Goal: Task Accomplishment & Management: Manage account settings

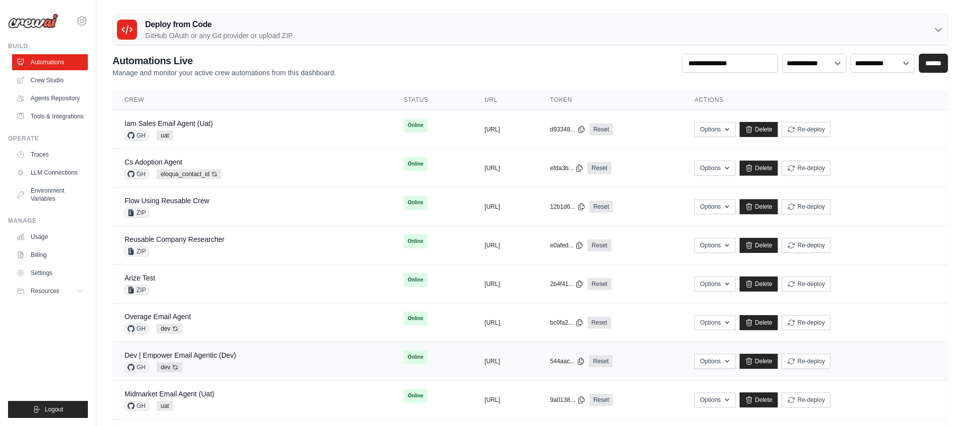
click at [220, 364] on div "GH dev Auto-deploy enabled" at bounding box center [179, 367] width 111 height 10
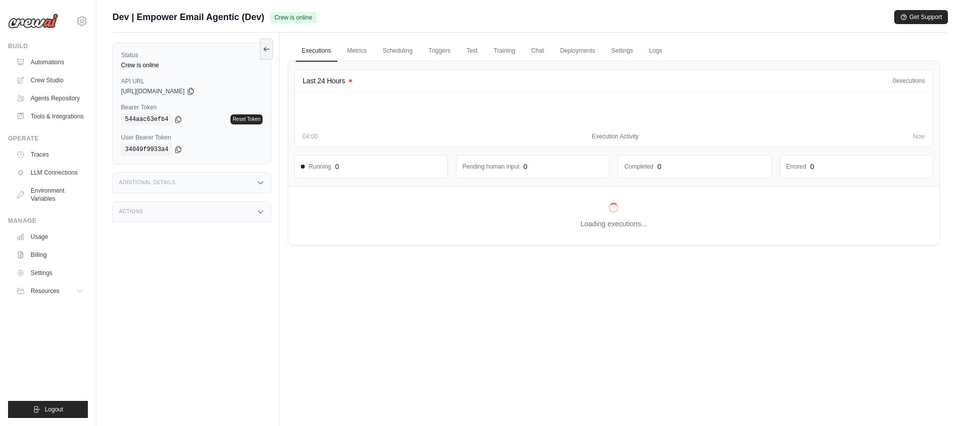
scroll to position [2, 0]
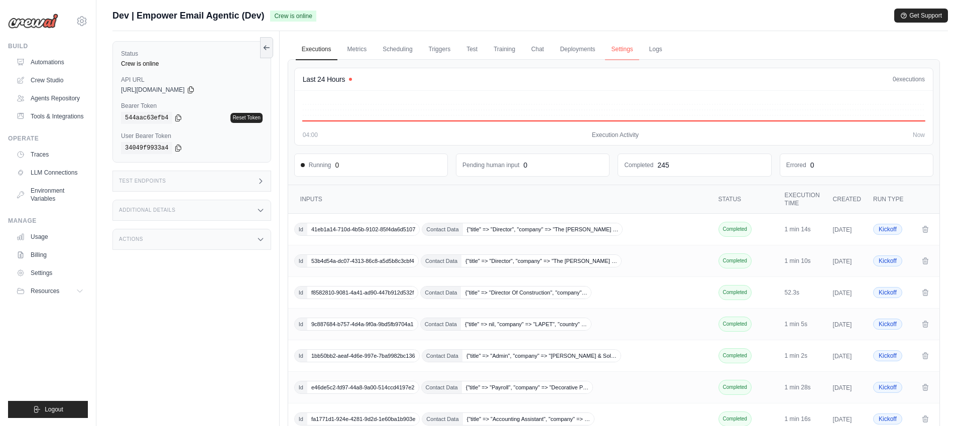
click at [621, 51] on link "Settings" at bounding box center [622, 49] width 34 height 21
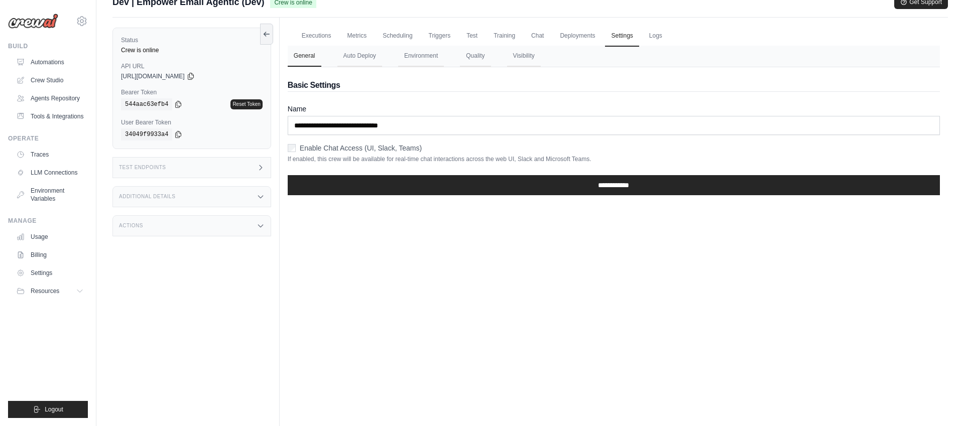
scroll to position [19, 0]
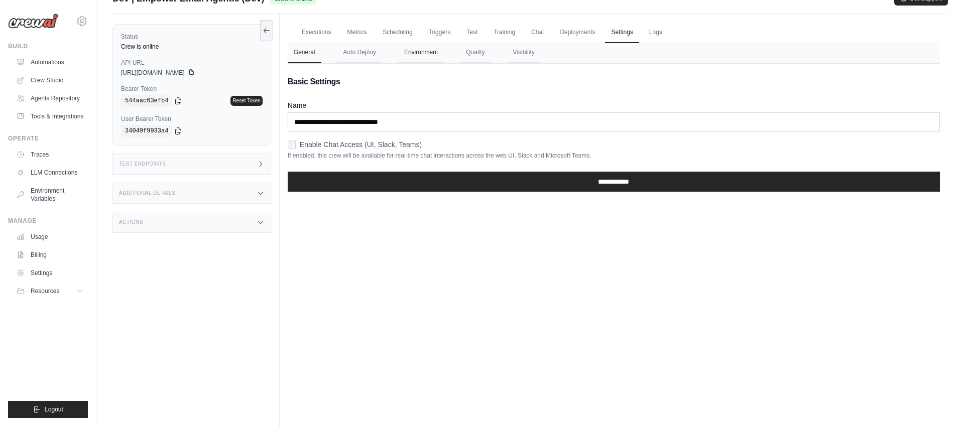
click at [425, 54] on button "Environment" at bounding box center [421, 52] width 46 height 21
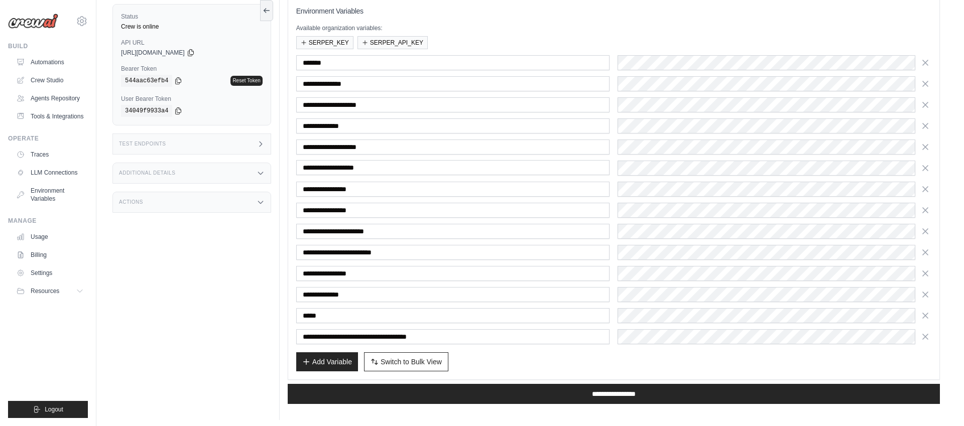
scroll to position [125, 0]
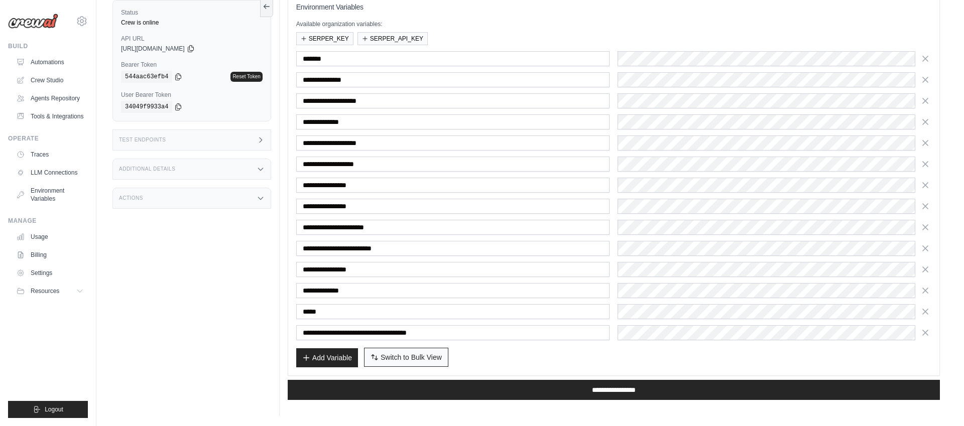
click at [404, 361] on span "Switch to Bulk View" at bounding box center [410, 357] width 61 height 10
type textarea "**********"
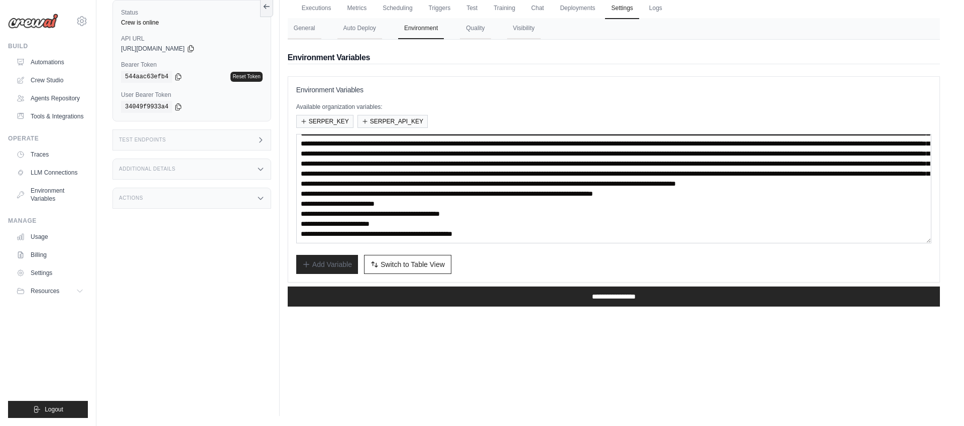
scroll to position [151, 0]
click at [471, 210] on textarea at bounding box center [613, 188] width 635 height 109
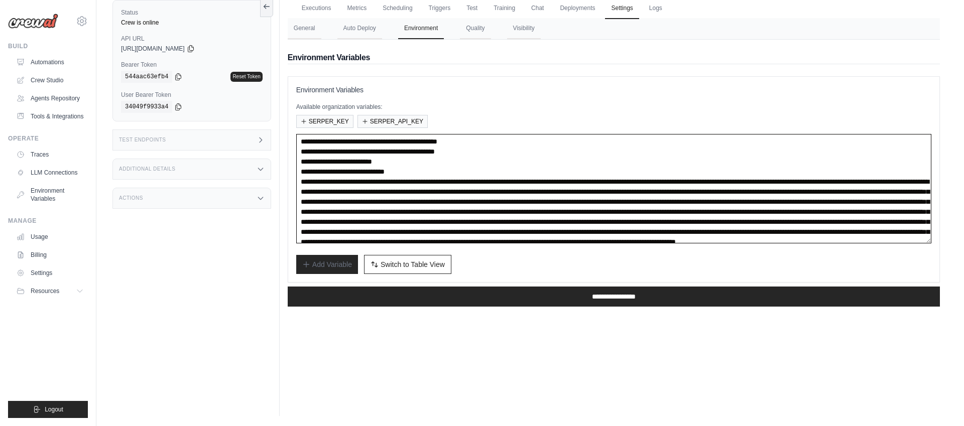
scroll to position [0, 0]
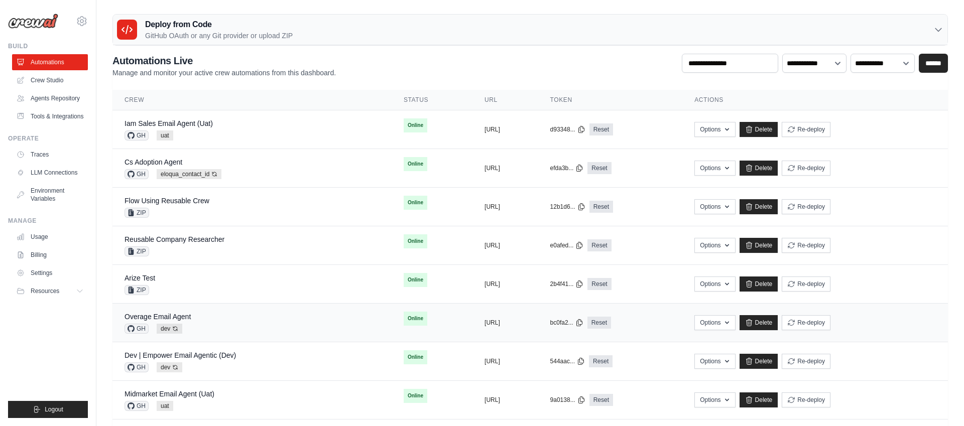
click at [292, 319] on div "Overage Email Agent GH dev Auto-deploy enabled" at bounding box center [251, 323] width 255 height 22
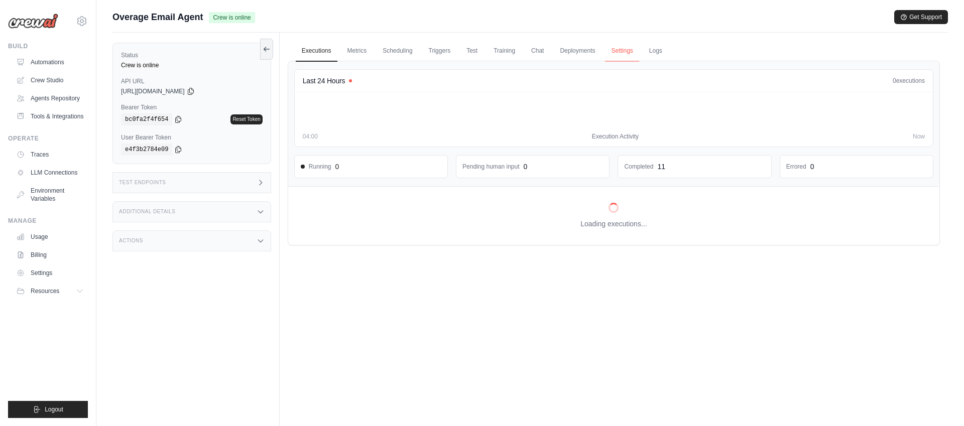
click at [617, 51] on link "Settings" at bounding box center [622, 51] width 34 height 21
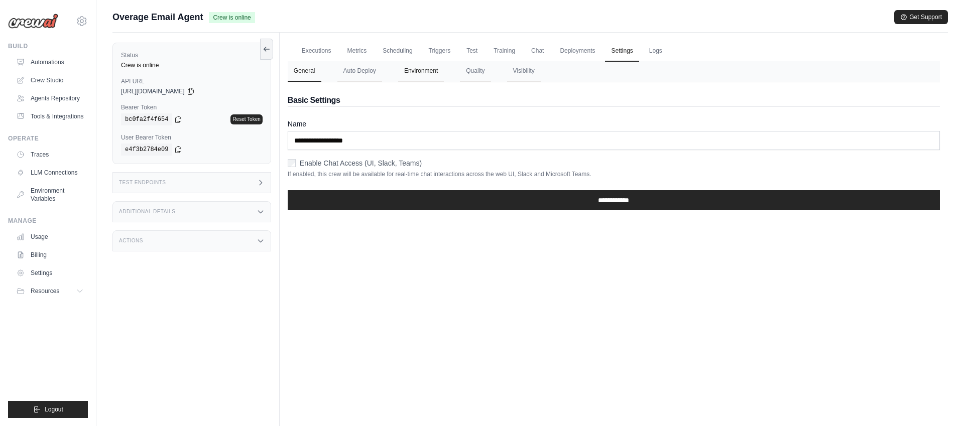
click at [412, 70] on button "Environment" at bounding box center [421, 71] width 46 height 21
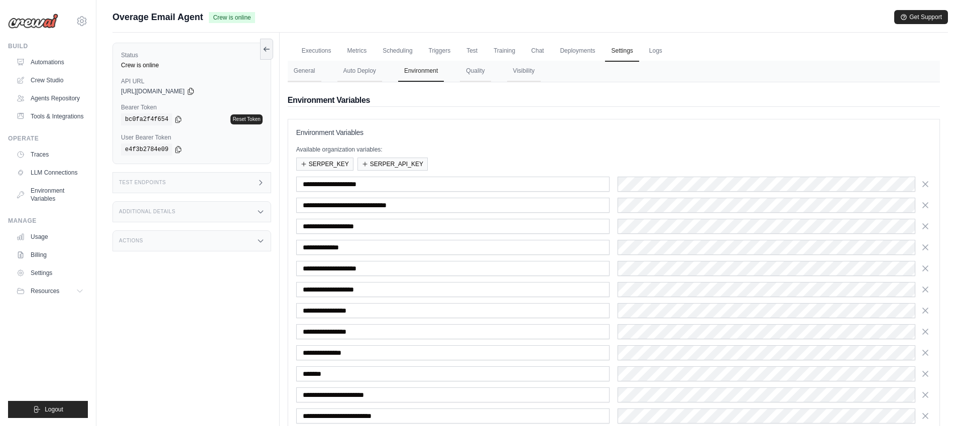
scroll to position [147, 0]
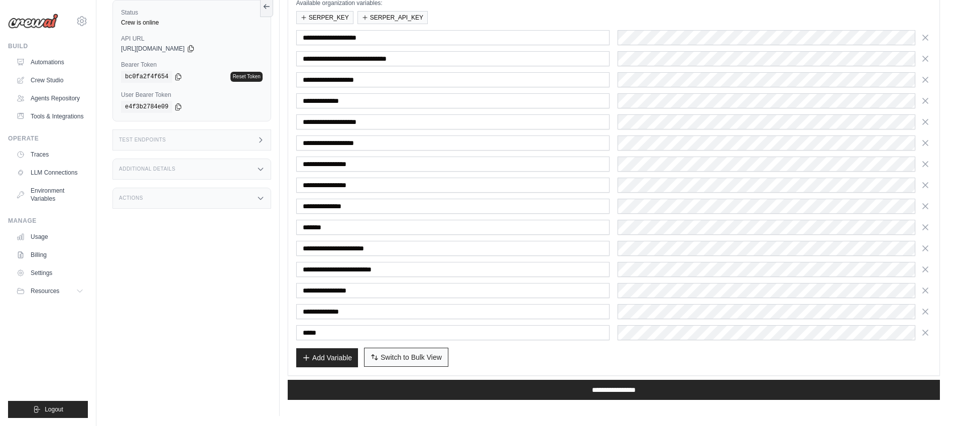
click at [410, 355] on span "Switch to Bulk View" at bounding box center [410, 357] width 61 height 10
type textarea "**********"
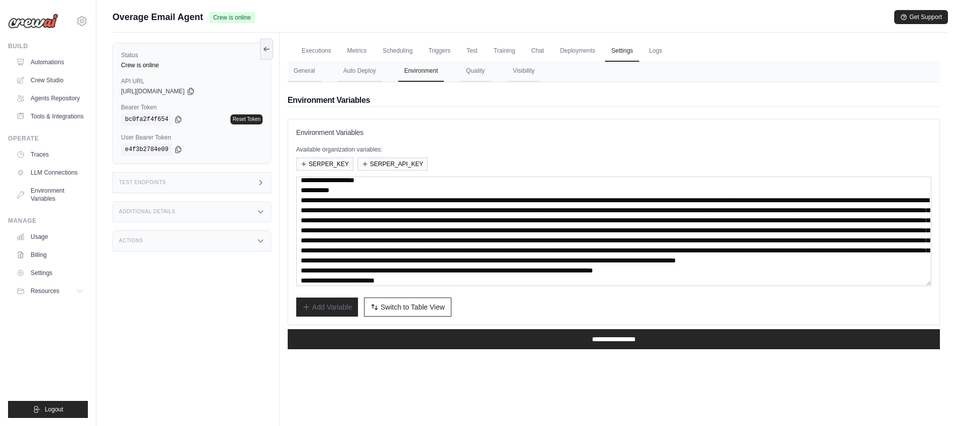
scroll to position [91, 0]
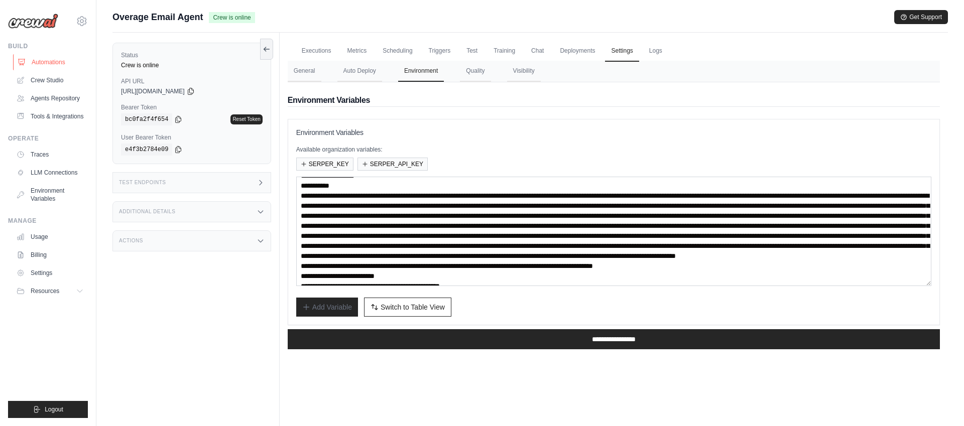
click at [50, 63] on link "Automations" at bounding box center [51, 62] width 76 height 16
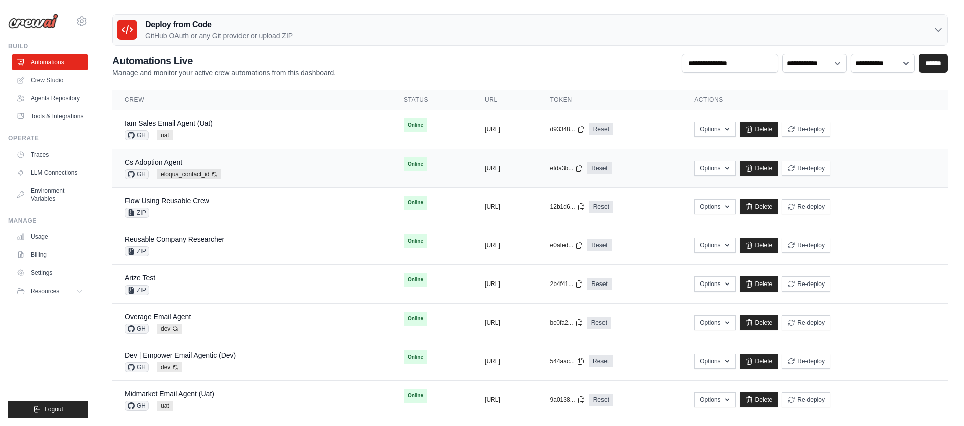
click at [292, 173] on div "Cs Adoption Agent GH eloqua_contact_id Auto-deploy enabled" at bounding box center [251, 168] width 255 height 22
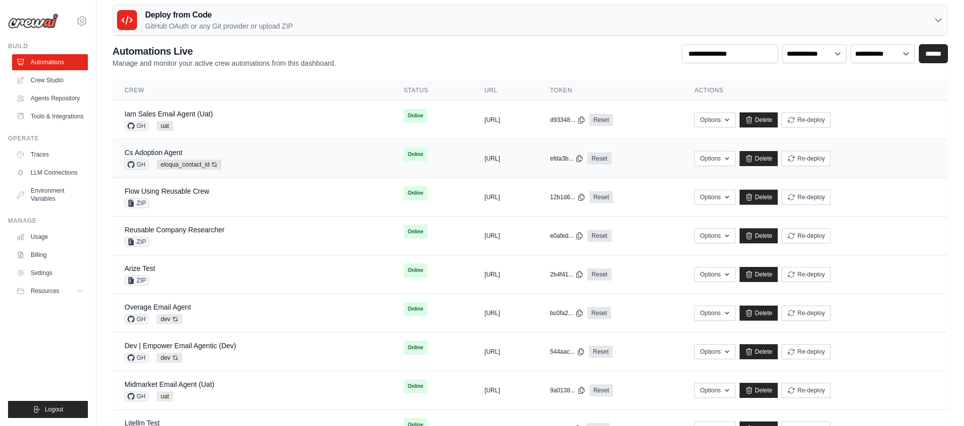
scroll to position [14, 0]
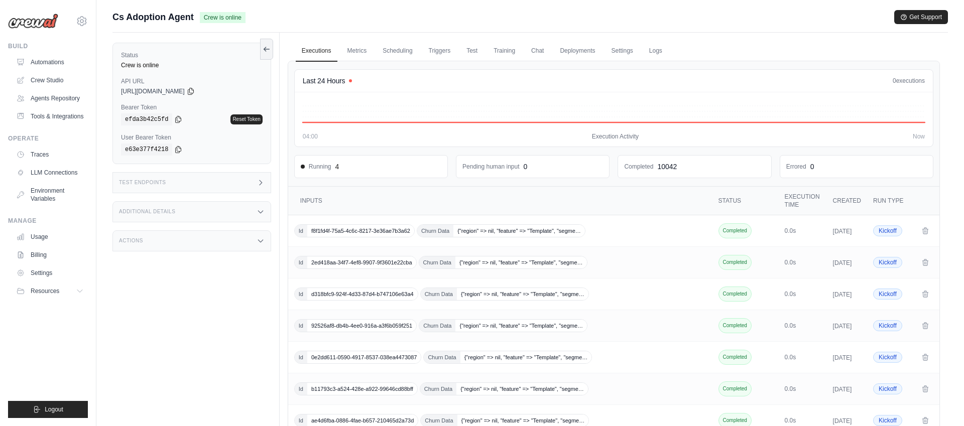
drag, startPoint x: 617, startPoint y: 52, endPoint x: 568, endPoint y: 69, distance: 52.5
click at [617, 52] on link "Settings" at bounding box center [622, 51] width 34 height 21
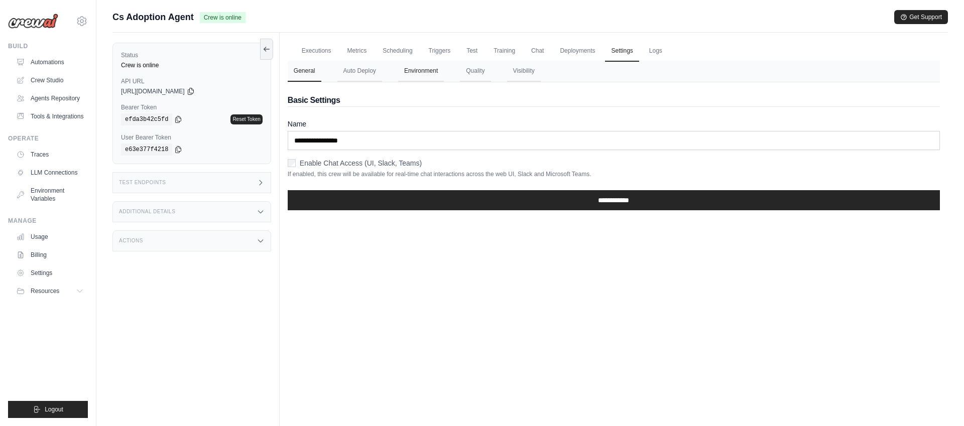
click at [418, 73] on button "Environment" at bounding box center [421, 71] width 46 height 21
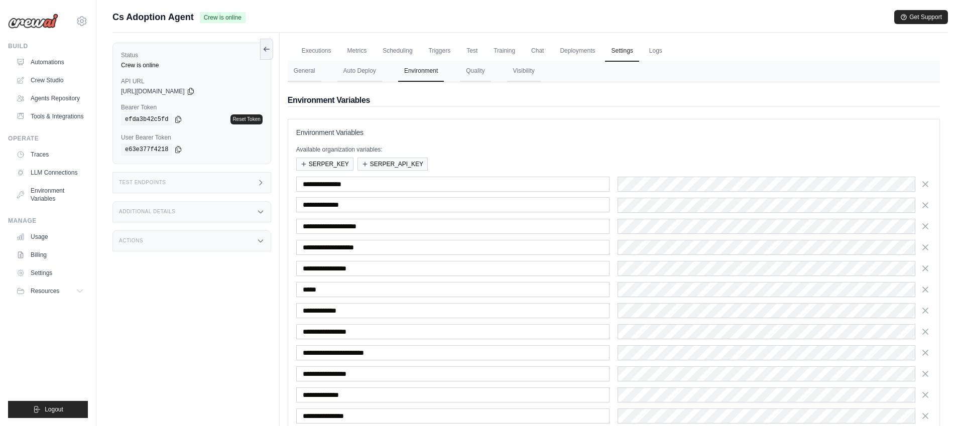
scroll to position [83, 0]
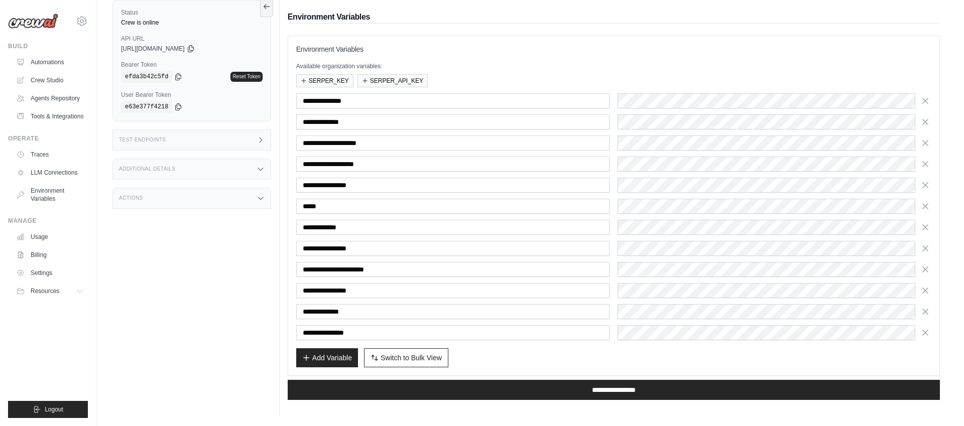
drag, startPoint x: 408, startPoint y: 357, endPoint x: 411, endPoint y: 327, distance: 29.8
click at [408, 357] on span "Switch to Bulk View" at bounding box center [410, 358] width 61 height 10
type textarea "**********"
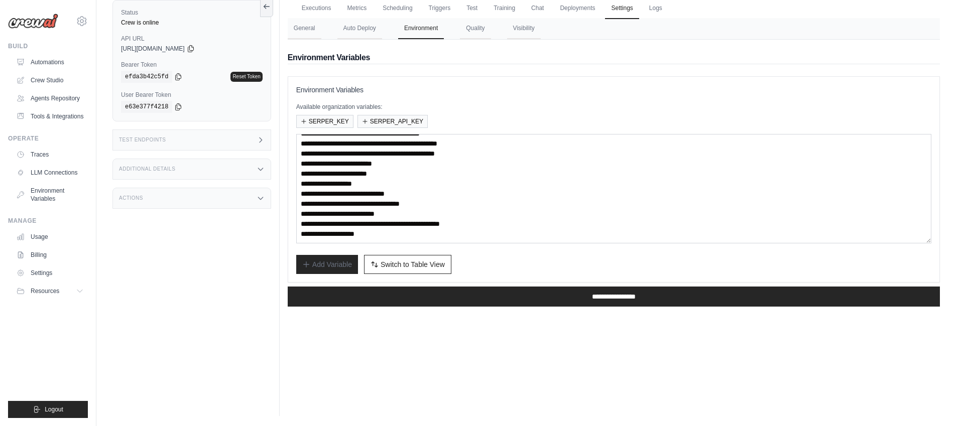
scroll to position [0, 0]
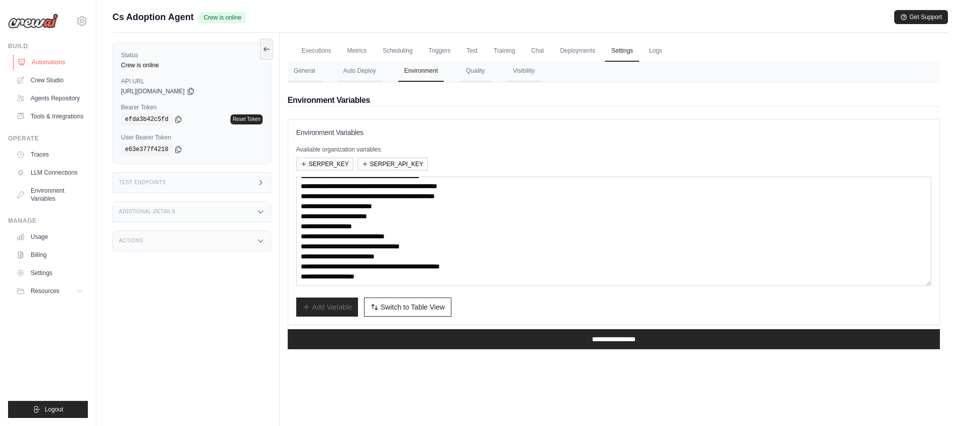
click at [54, 65] on link "Automations" at bounding box center [51, 62] width 76 height 16
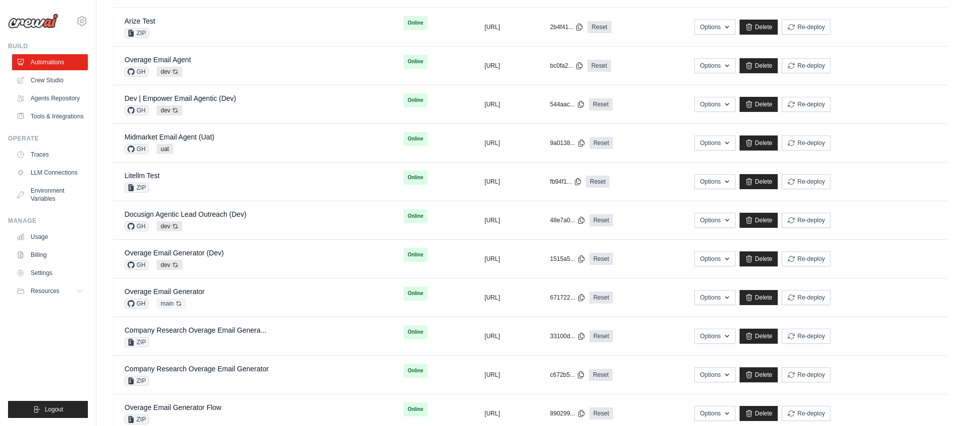
scroll to position [258, 0]
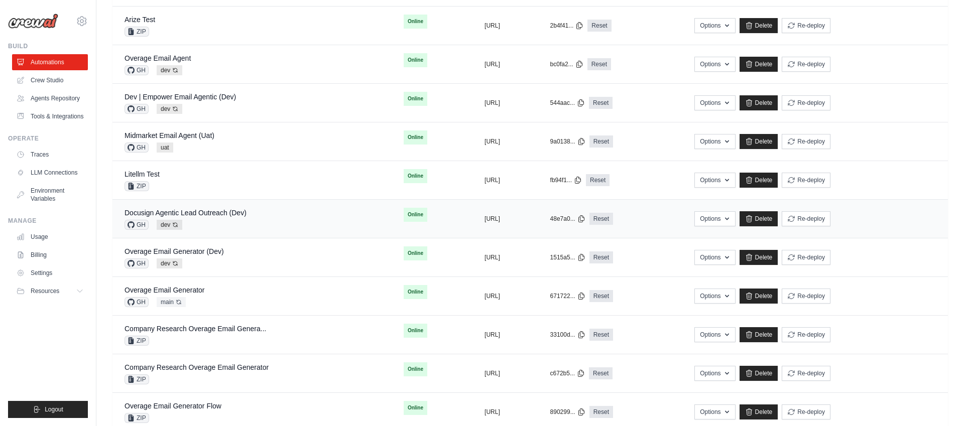
click at [255, 221] on div "Docusign Agentic Lead Outreach (Dev) GH dev Auto-deploy enabled" at bounding box center [251, 219] width 255 height 22
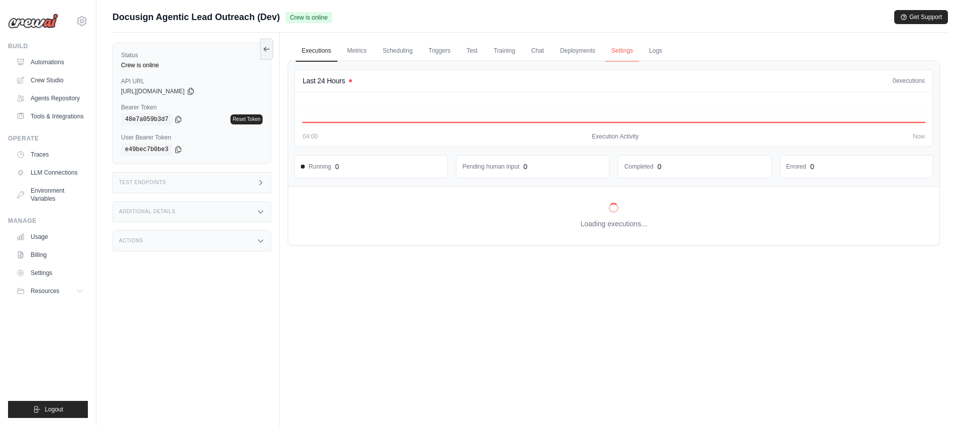
click at [619, 53] on link "Settings" at bounding box center [622, 51] width 34 height 21
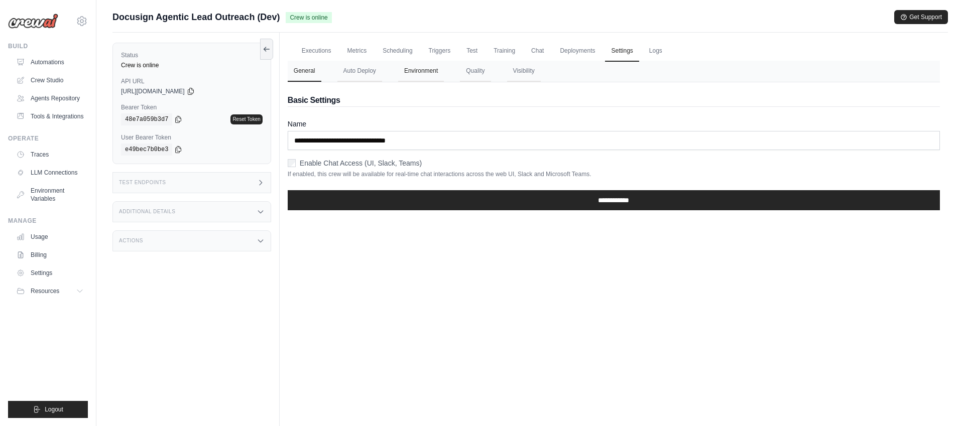
click at [423, 72] on button "Environment" at bounding box center [421, 71] width 46 height 21
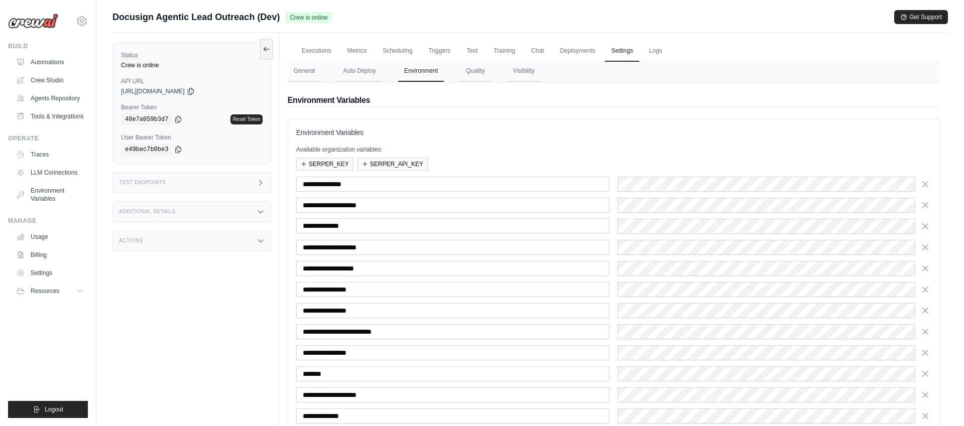
scroll to position [147, 0]
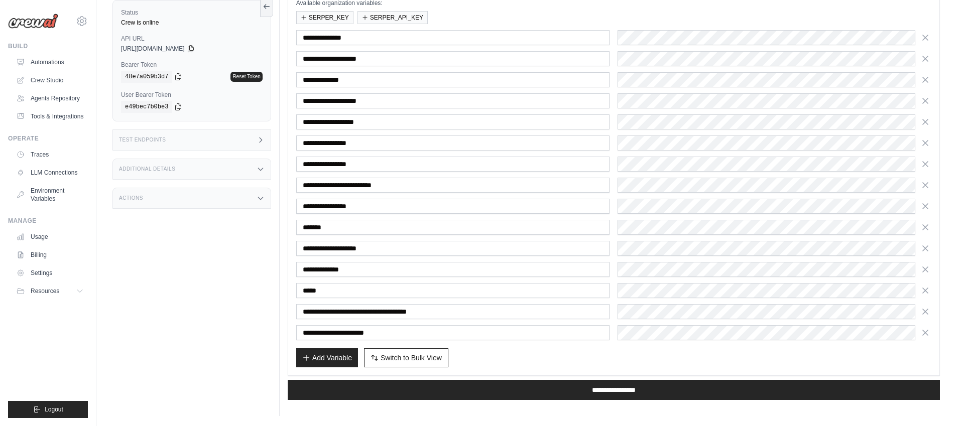
click at [410, 359] on span "Switch to Bulk View" at bounding box center [410, 358] width 61 height 10
type textarea "**********"
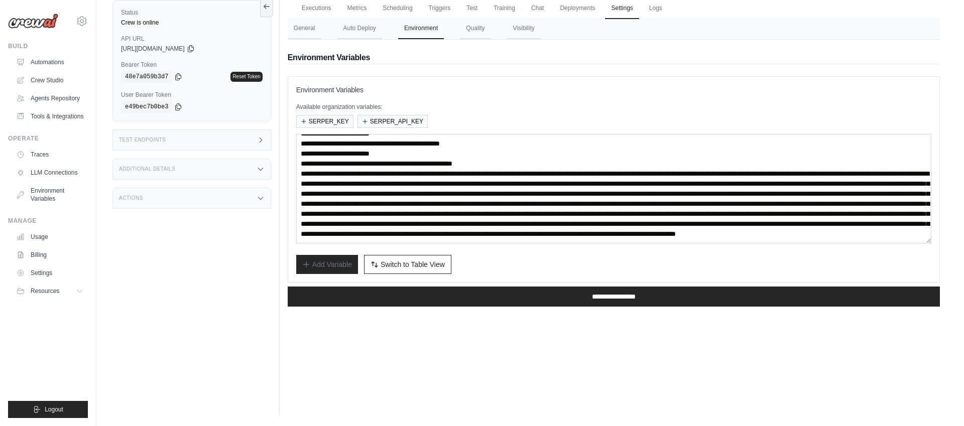
scroll to position [139, 0]
click at [43, 58] on link "Automations" at bounding box center [51, 62] width 76 height 16
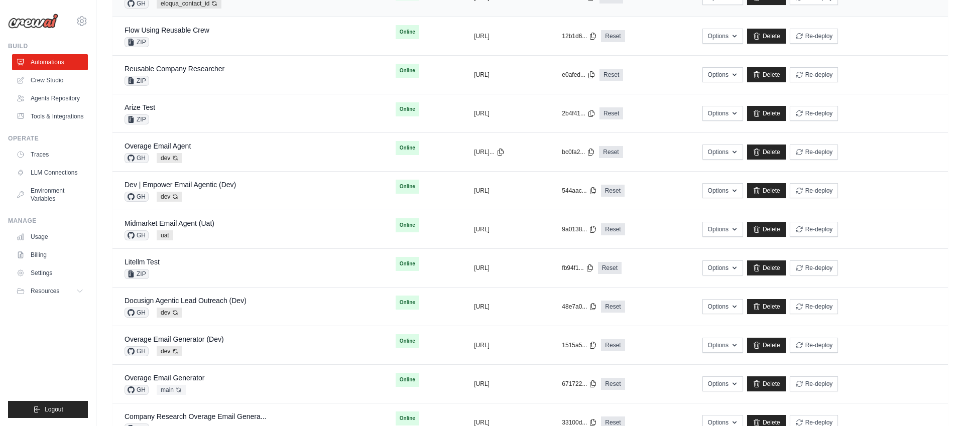
scroll to position [174, 0]
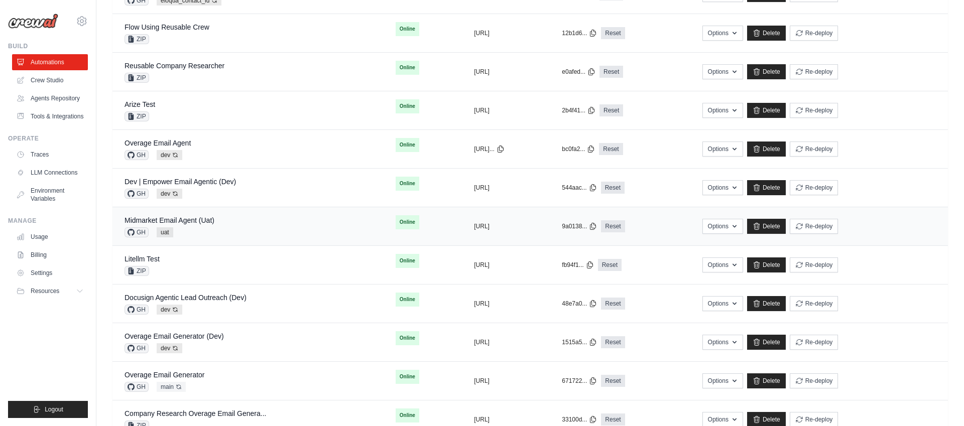
click at [239, 226] on div "Midmarket Email Agent (Uat) GH uat" at bounding box center [247, 226] width 247 height 22
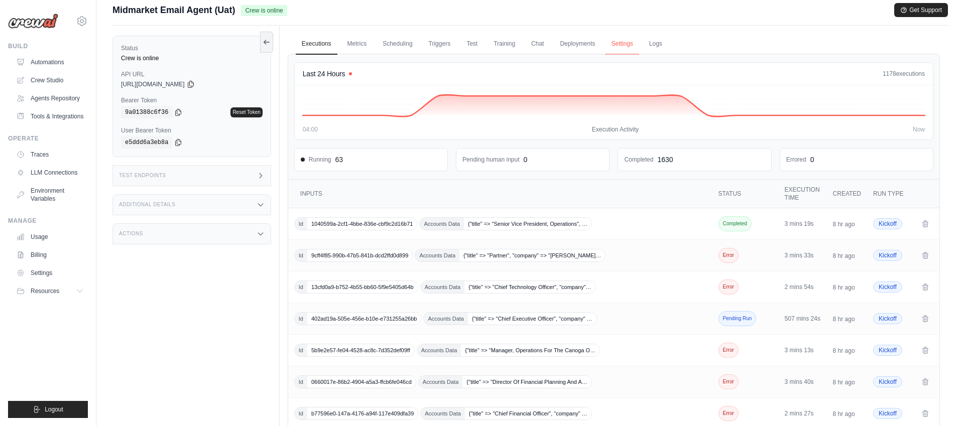
click at [623, 42] on link "Settings" at bounding box center [622, 44] width 34 height 21
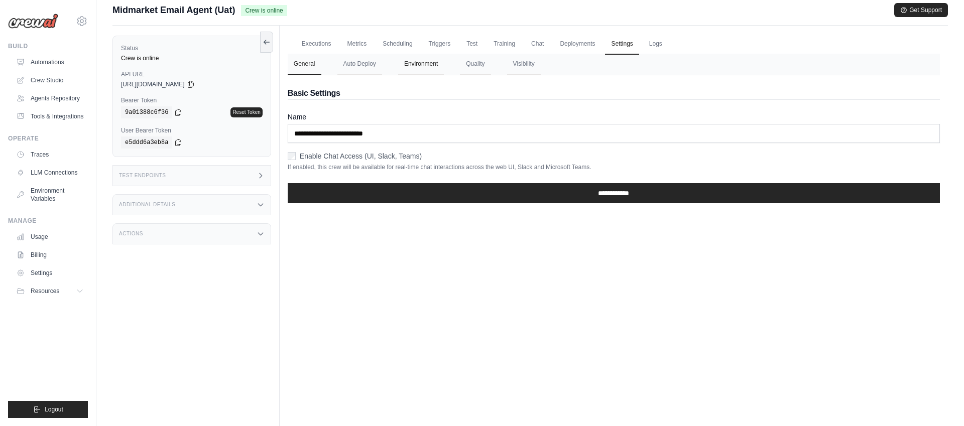
click at [427, 63] on button "Environment" at bounding box center [421, 64] width 46 height 21
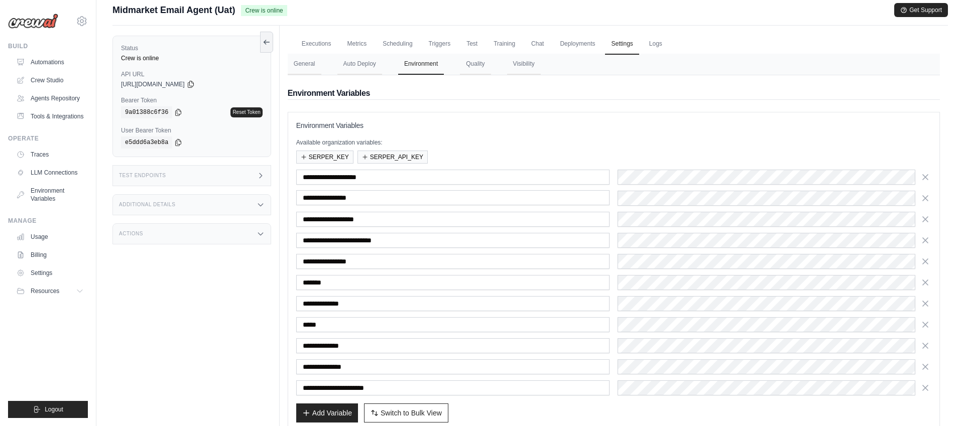
scroll to position [62, 0]
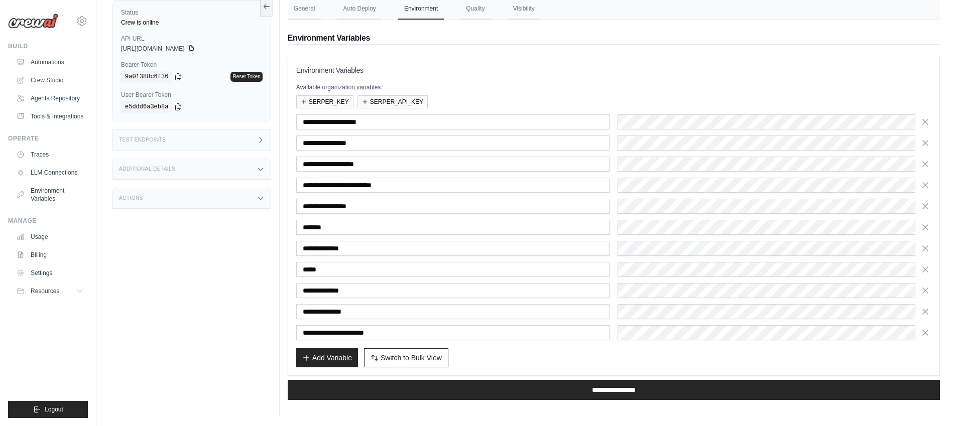
click at [422, 356] on span "Switch to Bulk View" at bounding box center [410, 358] width 61 height 10
type textarea "**********"
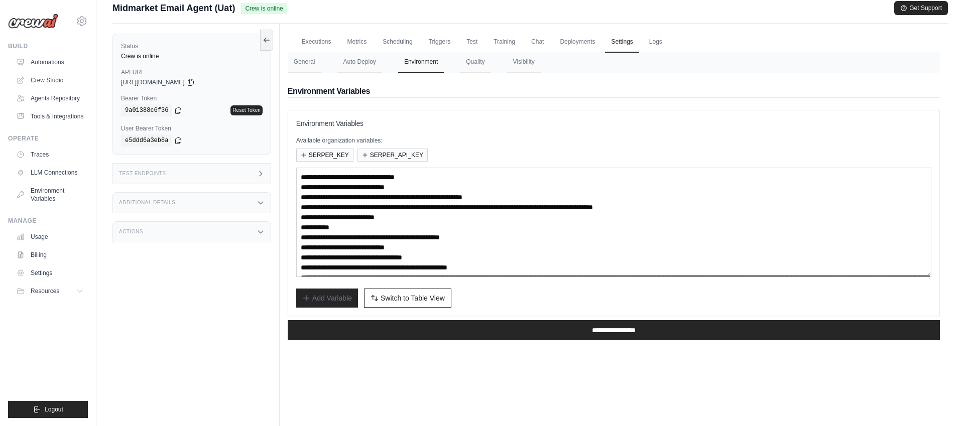
scroll to position [0, 0]
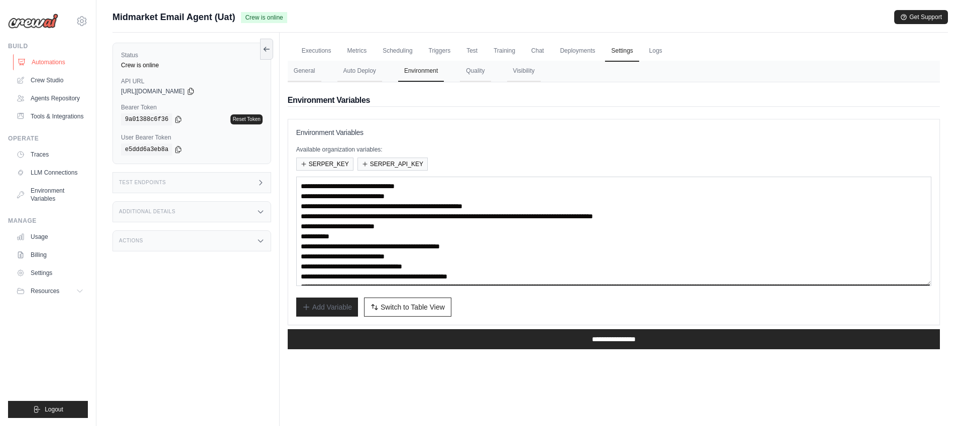
click at [57, 61] on link "Automations" at bounding box center [51, 62] width 76 height 16
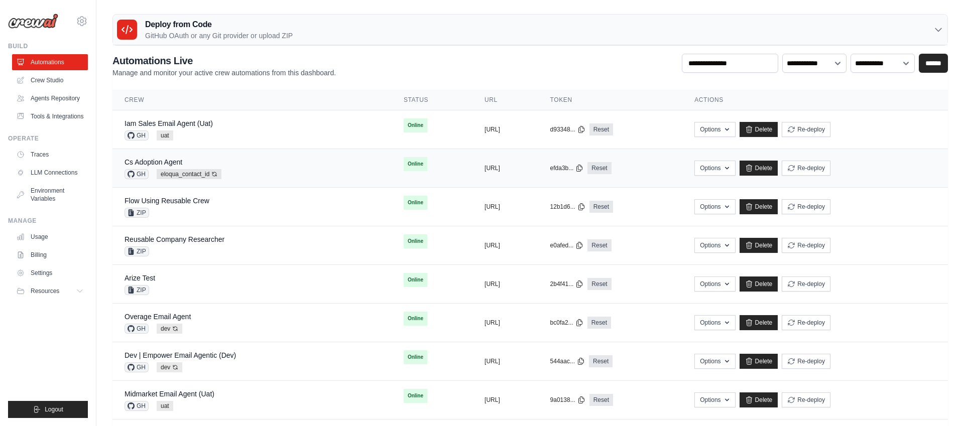
click at [271, 173] on div "Cs Adoption Agent GH eloqua_contact_id Auto-deploy enabled" at bounding box center [251, 168] width 255 height 22
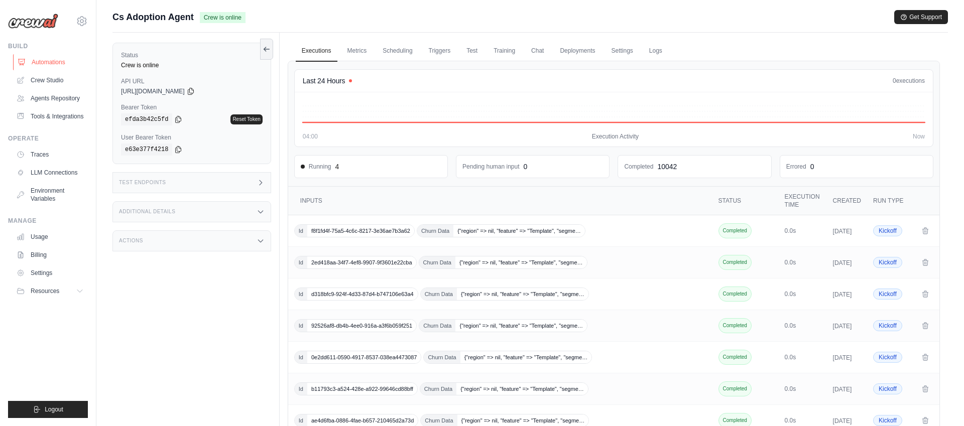
click at [47, 64] on link "Automations" at bounding box center [51, 62] width 76 height 16
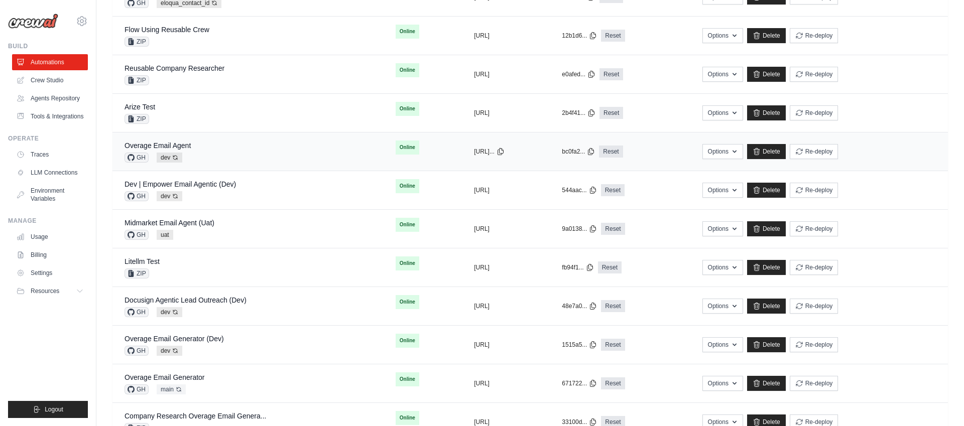
scroll to position [176, 0]
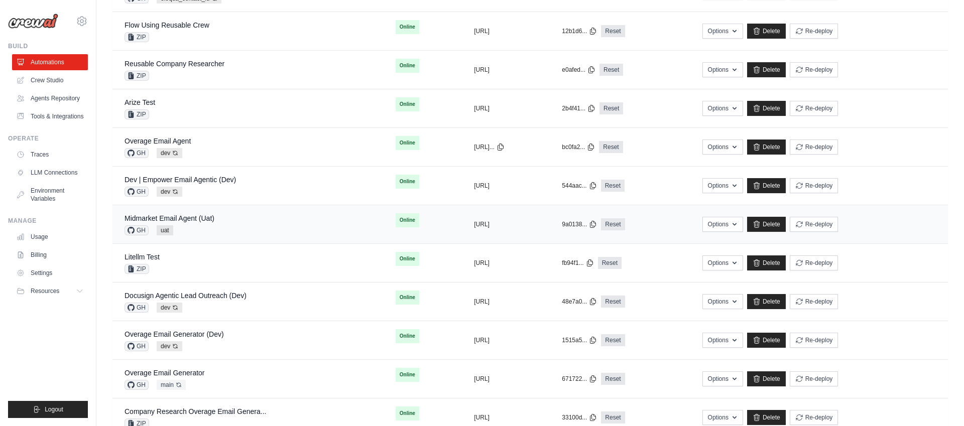
click at [215, 222] on div "Midmarket Email Agent (Uat) GH uat" at bounding box center [247, 224] width 247 height 22
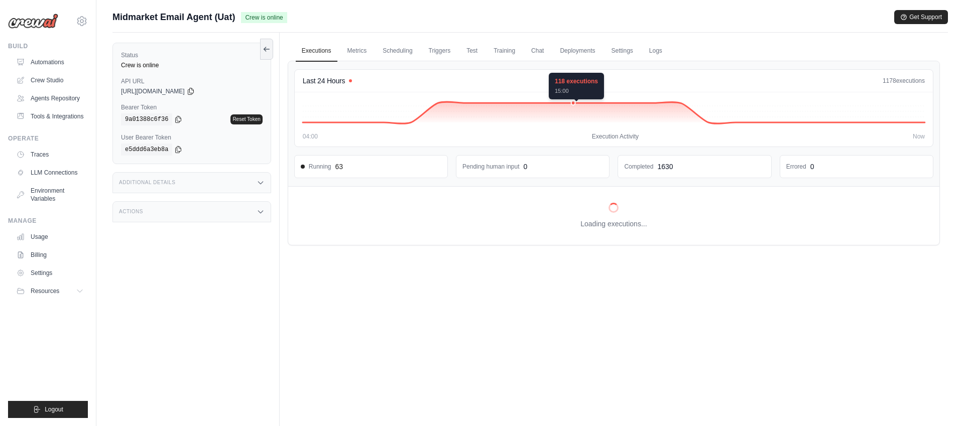
scroll to position [33, 0]
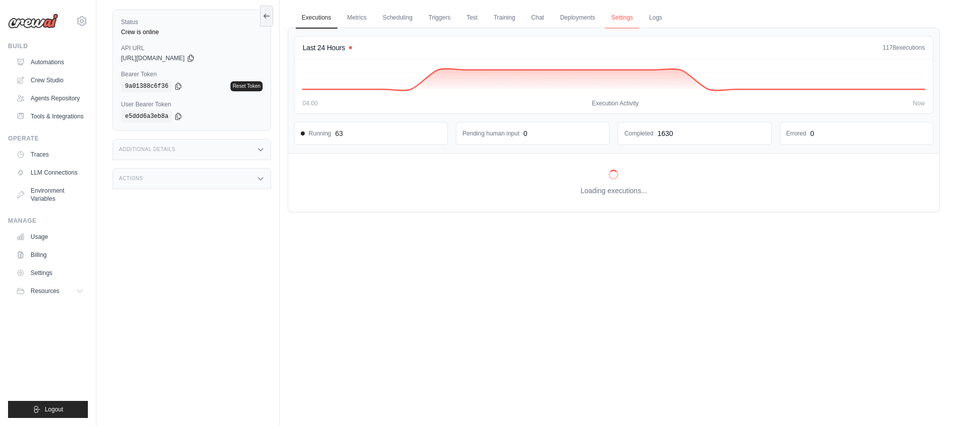
click at [621, 22] on link "Settings" at bounding box center [622, 18] width 34 height 21
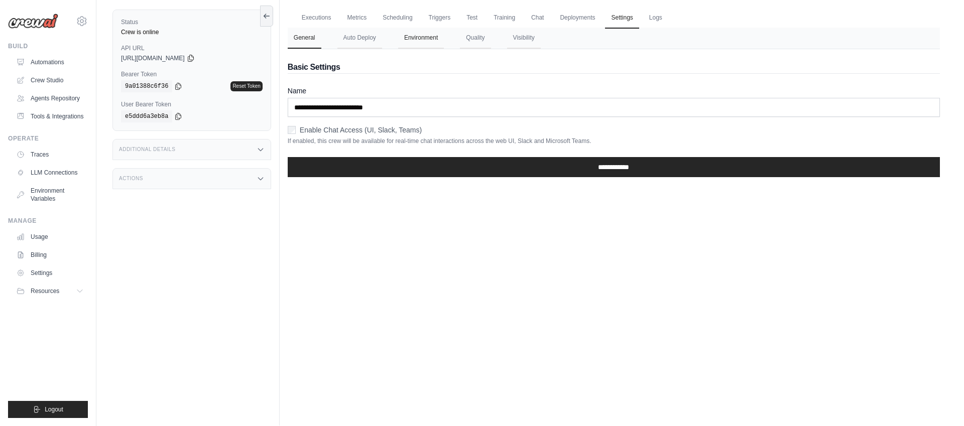
click at [427, 42] on button "Environment" at bounding box center [421, 38] width 46 height 21
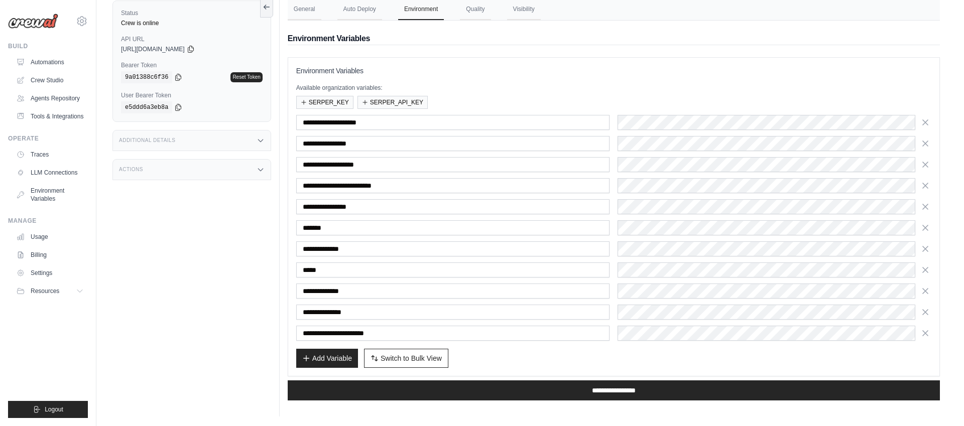
drag, startPoint x: 413, startPoint y: 360, endPoint x: 422, endPoint y: 328, distance: 33.0
click at [413, 360] on span "Switch to Bulk View" at bounding box center [410, 358] width 61 height 10
type textarea "**********"
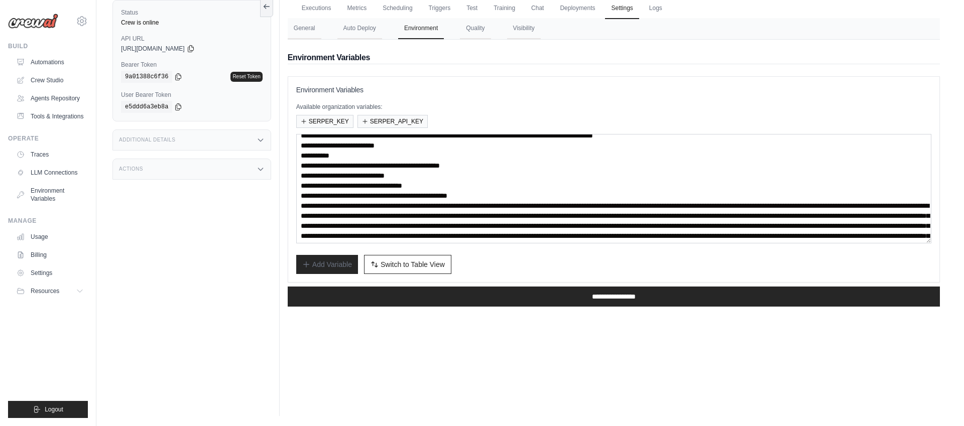
scroll to position [36, 0]
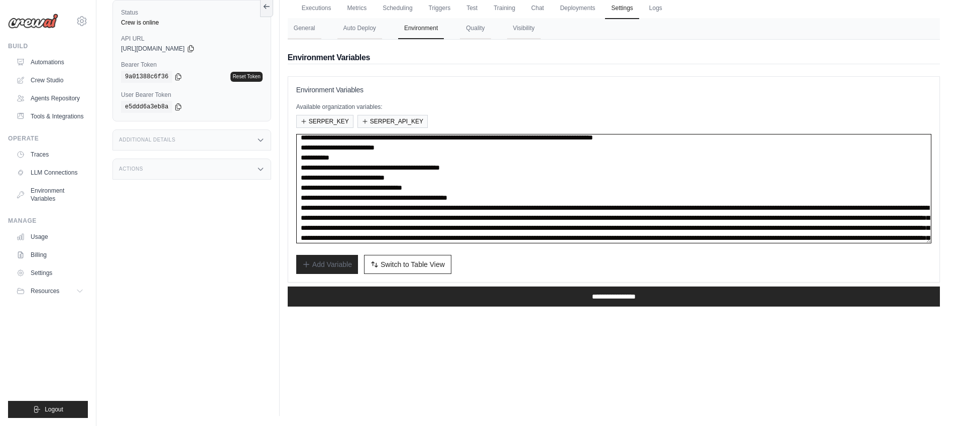
drag, startPoint x: 299, startPoint y: 177, endPoint x: 569, endPoint y: 196, distance: 270.2
click at [569, 196] on textarea at bounding box center [613, 188] width 635 height 109
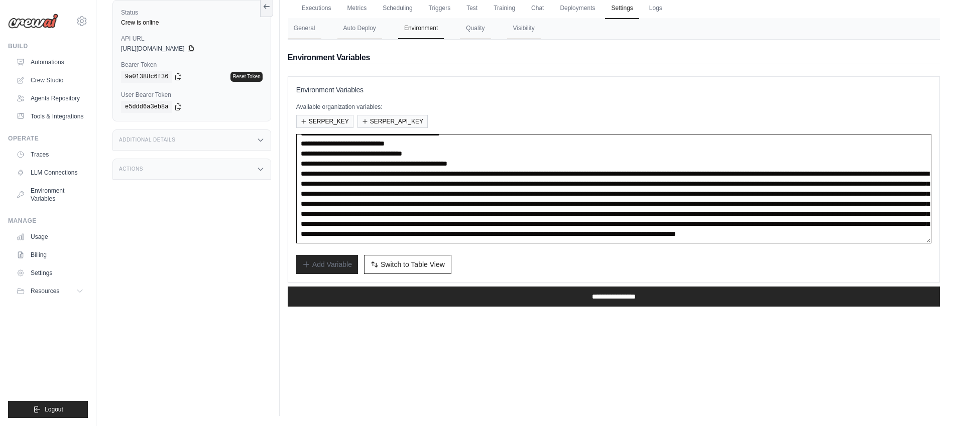
scroll to position [120, 0]
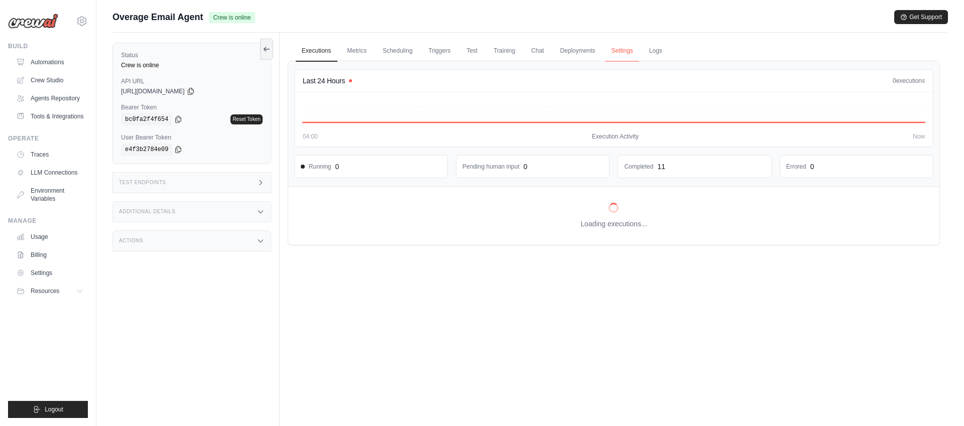
click at [624, 52] on link "Settings" at bounding box center [622, 51] width 34 height 21
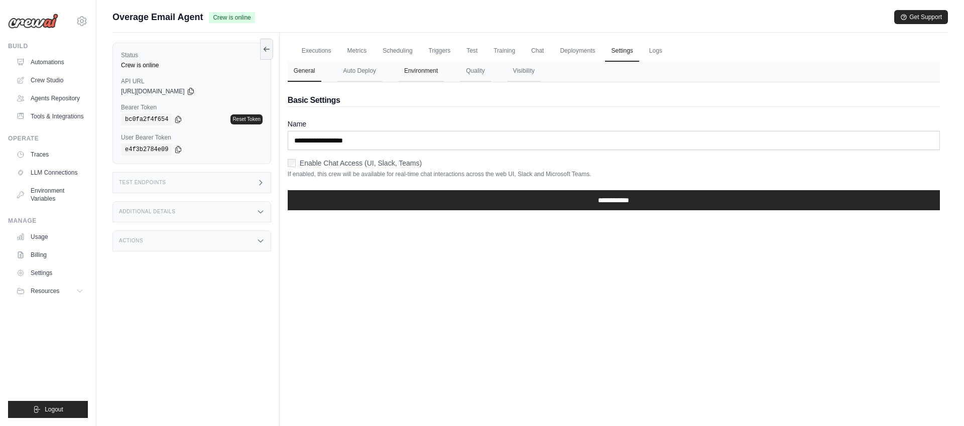
click at [416, 71] on button "Environment" at bounding box center [421, 71] width 46 height 21
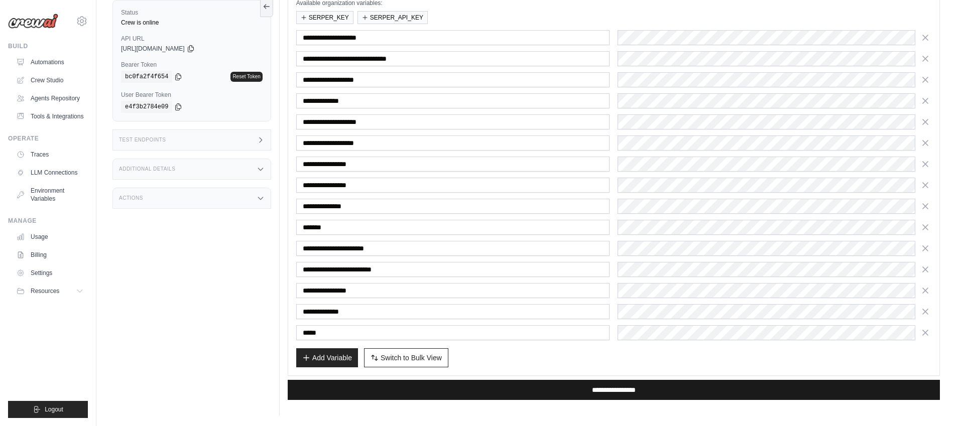
drag, startPoint x: 424, startPoint y: 352, endPoint x: 447, endPoint y: 302, distance: 55.2
click at [423, 351] on button "Switch to Bulk View Switch to Table View" at bounding box center [406, 357] width 84 height 19
type textarea "**********"
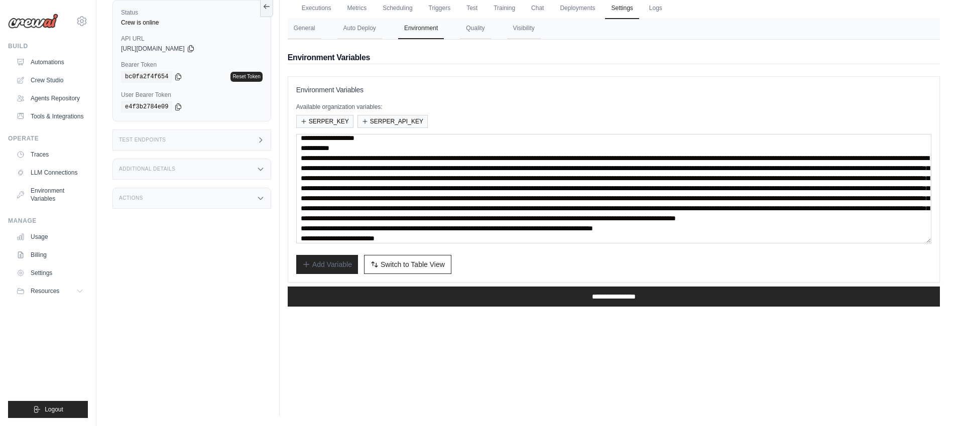
scroll to position [94, 0]
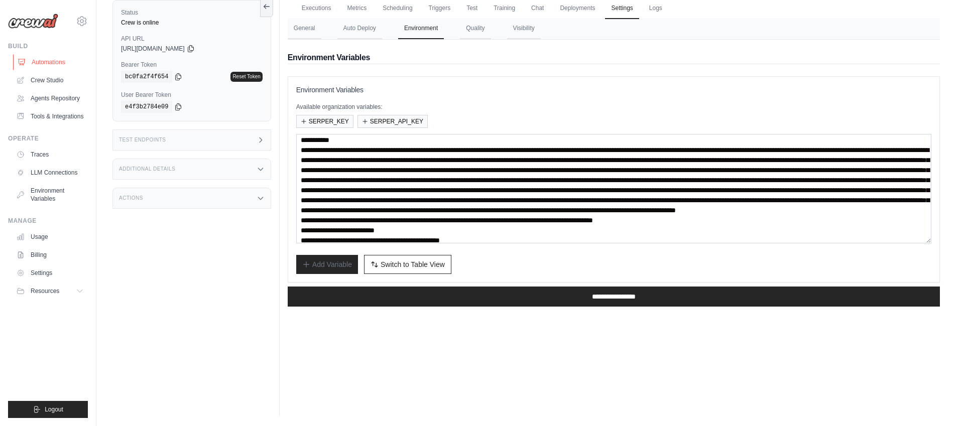
click at [51, 62] on link "Automations" at bounding box center [51, 62] width 76 height 16
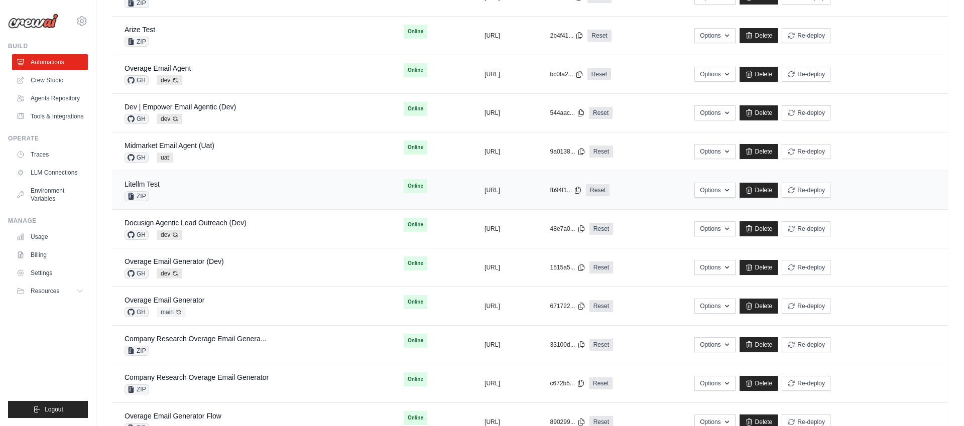
scroll to position [246, 0]
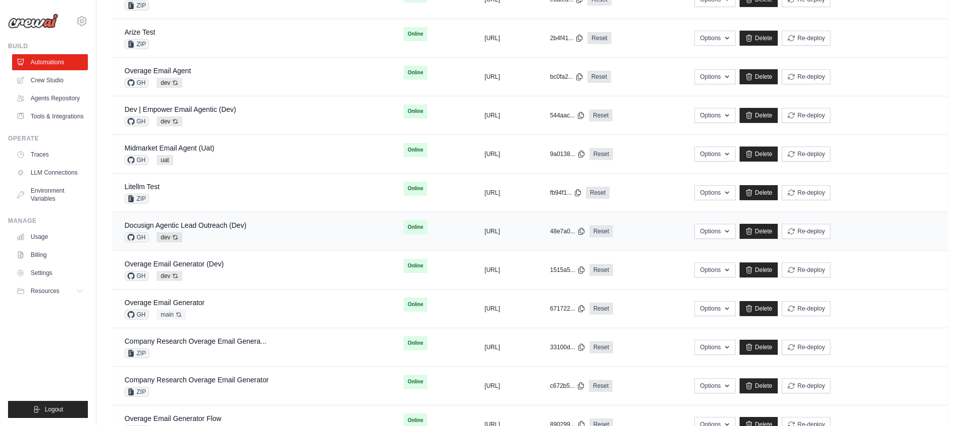
click at [301, 233] on div "Docusign Agentic Lead Outreach (Dev) GH dev Auto-deploy enabled" at bounding box center [251, 231] width 255 height 22
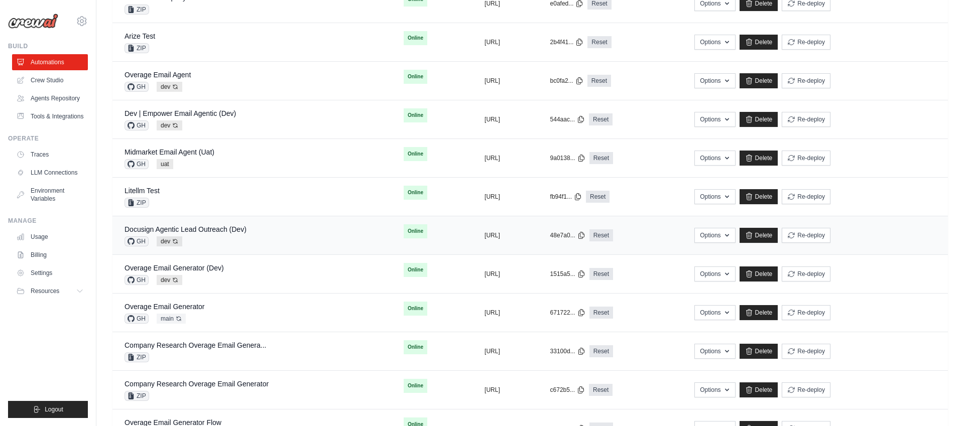
scroll to position [237, 0]
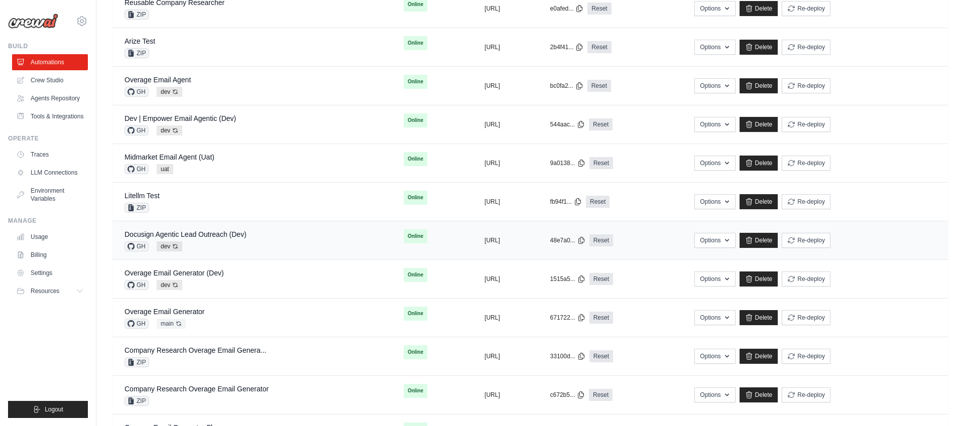
click at [275, 245] on div "Docusign Agentic Lead Outreach (Dev) GH dev Auto-deploy enabled" at bounding box center [251, 240] width 255 height 22
click at [222, 237] on link "Docusign Agentic Lead Outreach (Dev)" at bounding box center [185, 234] width 122 height 8
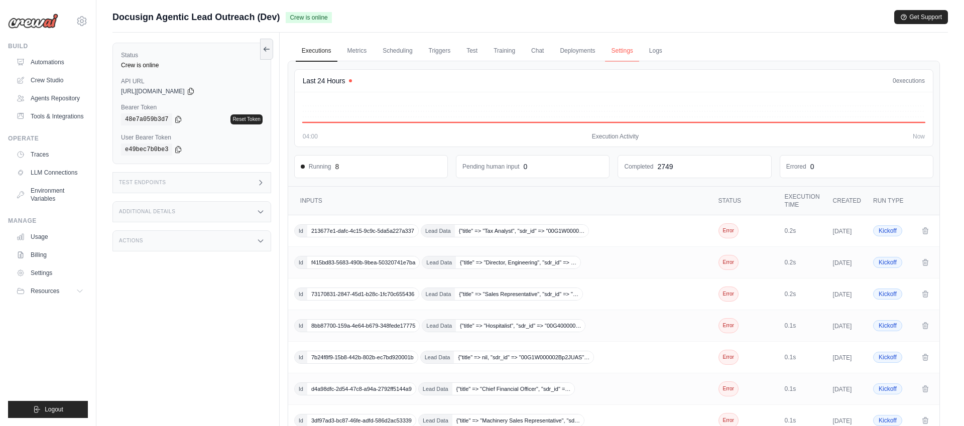
click at [614, 54] on link "Settings" at bounding box center [622, 51] width 34 height 21
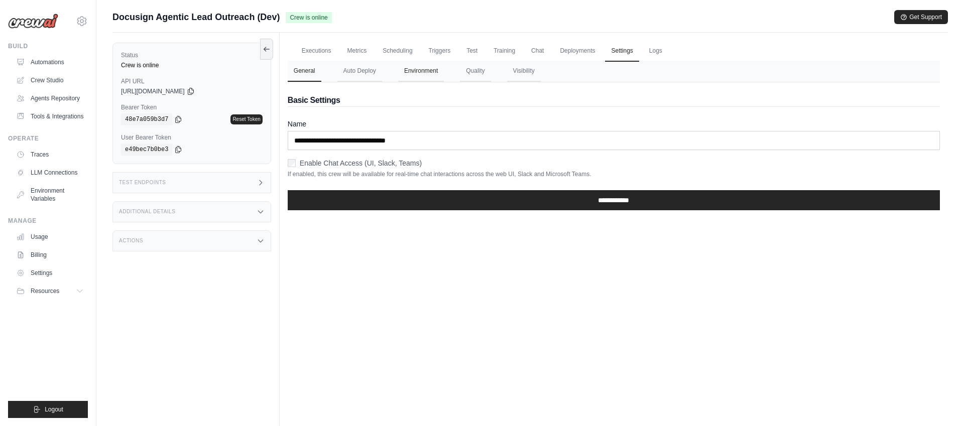
click at [414, 74] on button "Environment" at bounding box center [421, 71] width 46 height 21
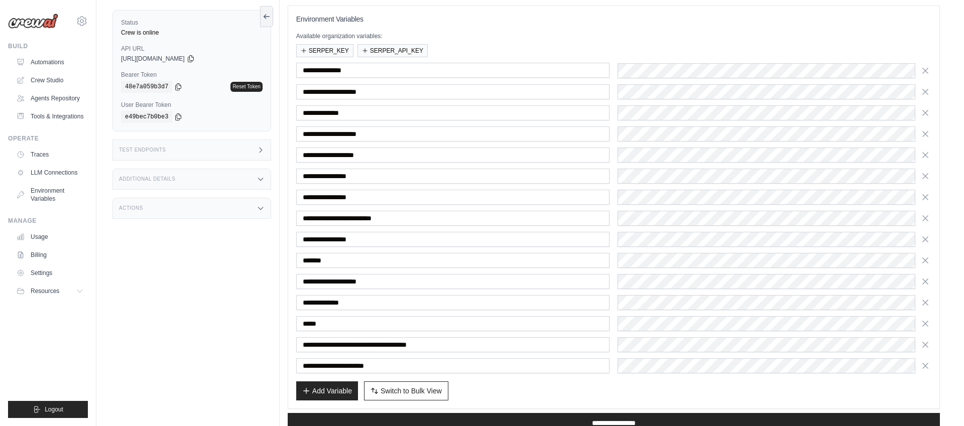
scroll to position [147, 0]
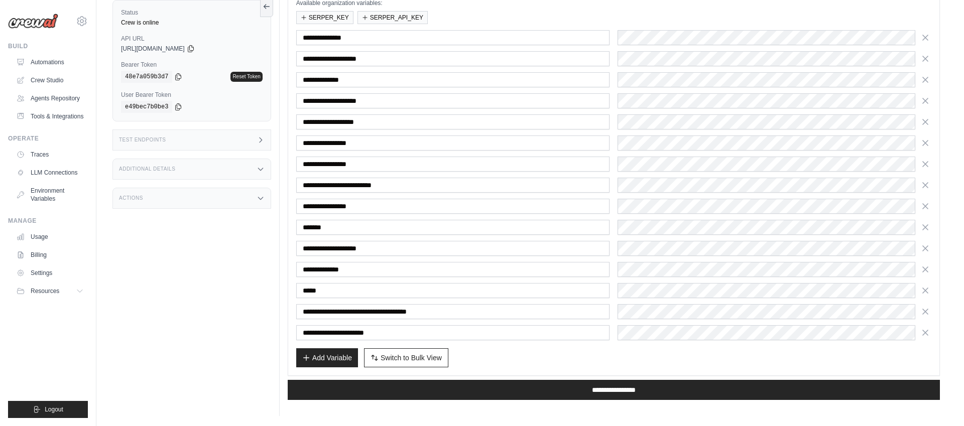
click at [420, 362] on button "Switch to Bulk View Switch to Table View" at bounding box center [406, 357] width 84 height 19
type textarea "**********"
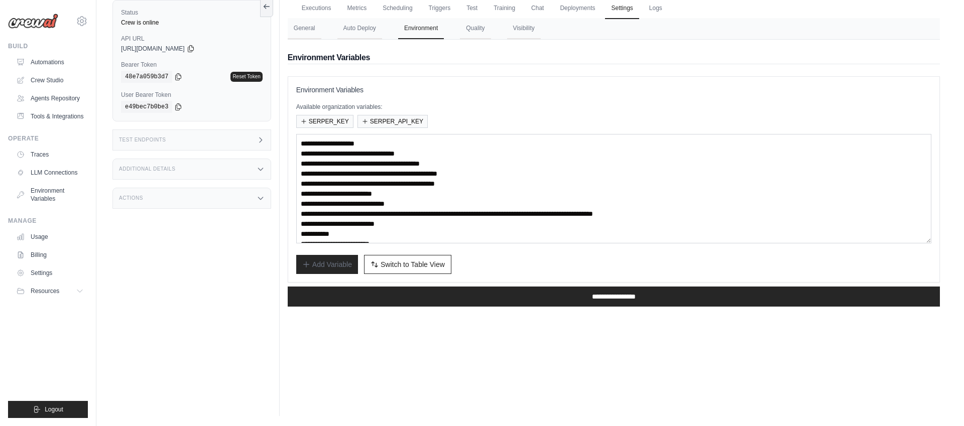
scroll to position [43, 0]
click at [420, 266] on span "Switch to Table View" at bounding box center [412, 264] width 64 height 10
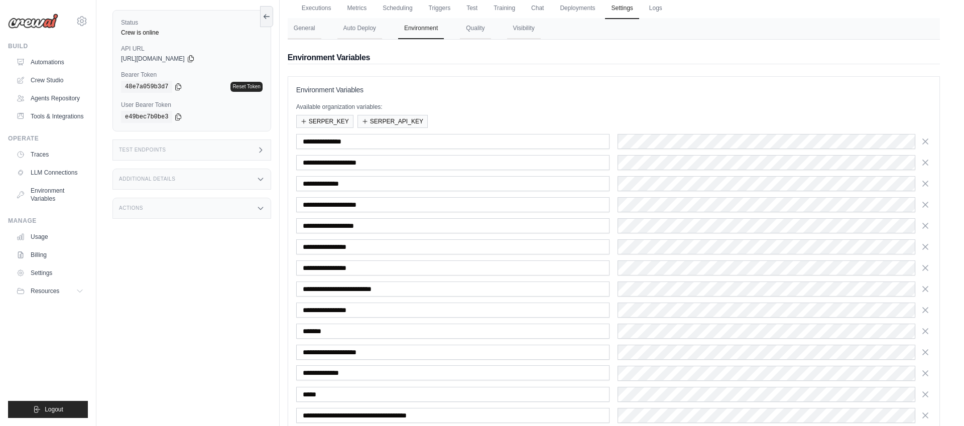
scroll to position [147, 0]
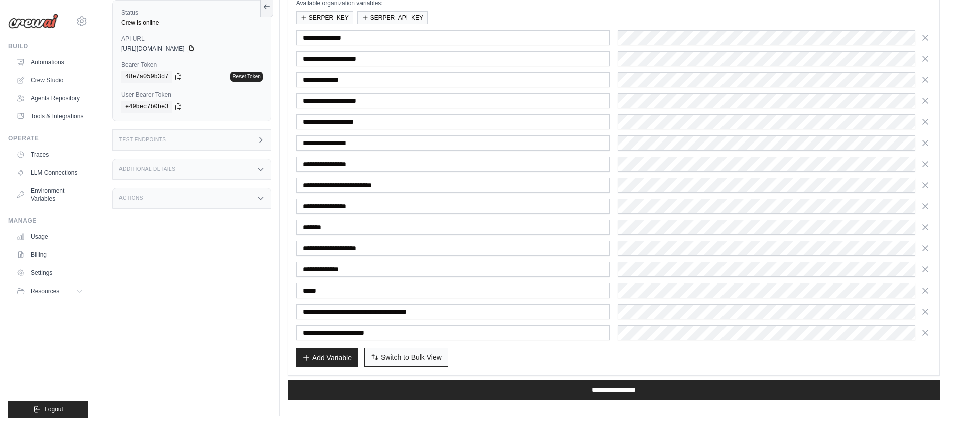
click at [395, 355] on span "Switch to Bulk View" at bounding box center [410, 357] width 61 height 10
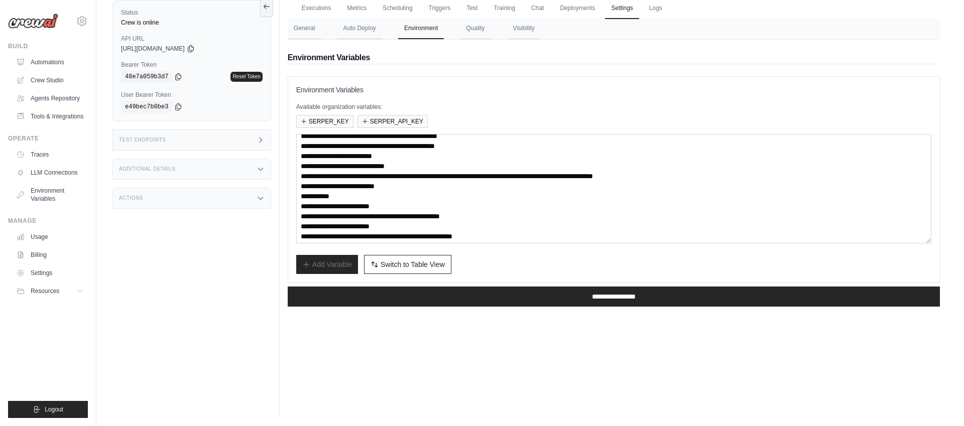
scroll to position [54, 0]
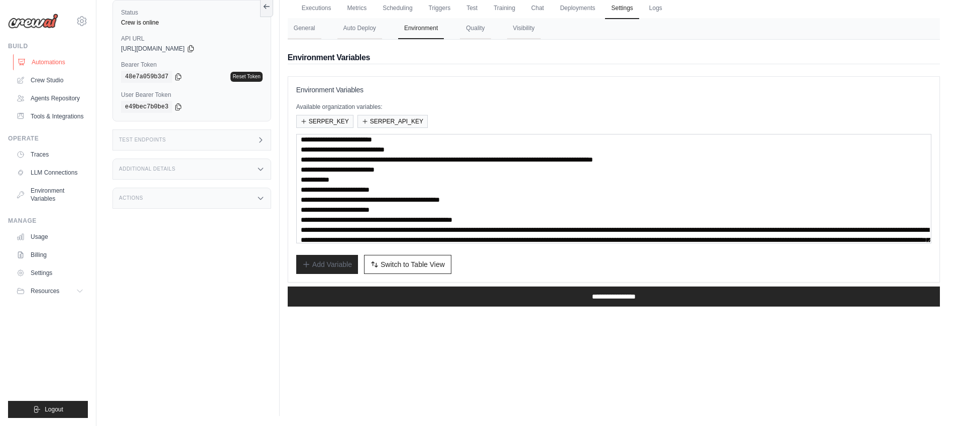
click at [53, 64] on link "Automations" at bounding box center [51, 62] width 76 height 16
